Goal: Task Accomplishment & Management: Manage account settings

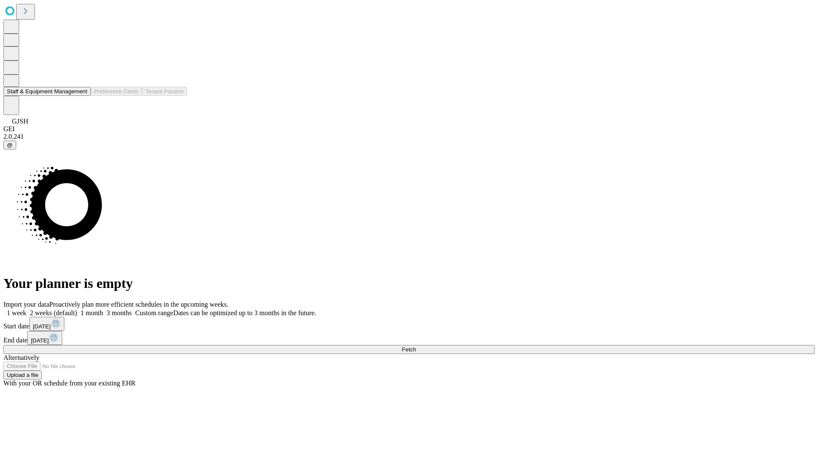
click at [81, 96] on button "Staff & Equipment Management" at bounding box center [46, 91] width 87 height 9
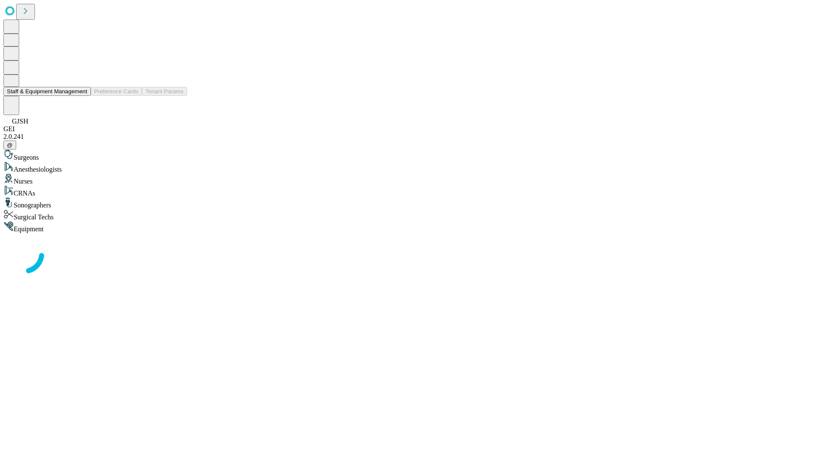
click at [81, 96] on button "Staff & Equipment Management" at bounding box center [46, 91] width 87 height 9
